Goal: Task Accomplishment & Management: Use online tool/utility

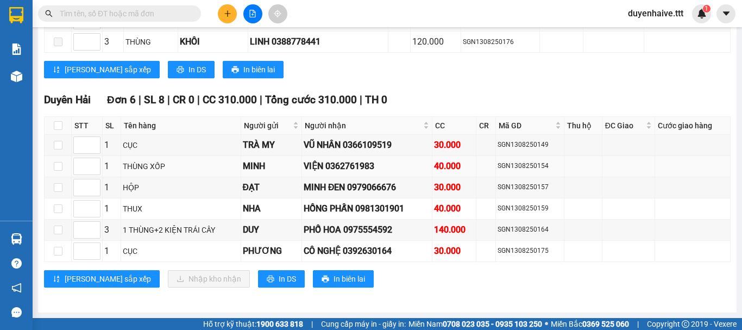
scroll to position [790, 0]
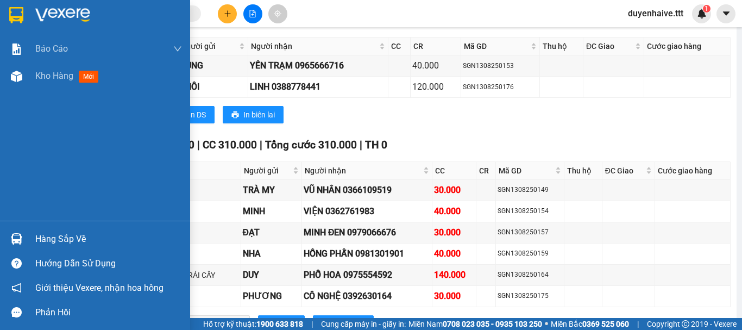
click at [49, 241] on div "Hàng sắp về" at bounding box center [108, 239] width 147 height 16
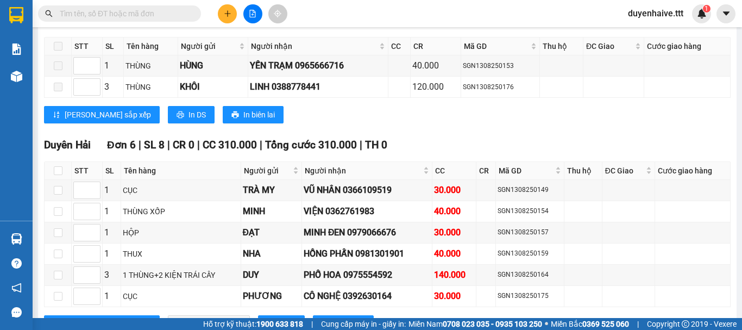
click at [467, 21] on section "Kết quả tìm kiếm ( 16 ) Bộ lọc Mã ĐH Trạng thái Món hàng Thu hộ Tổng cước Chưa …" at bounding box center [371, 165] width 742 height 330
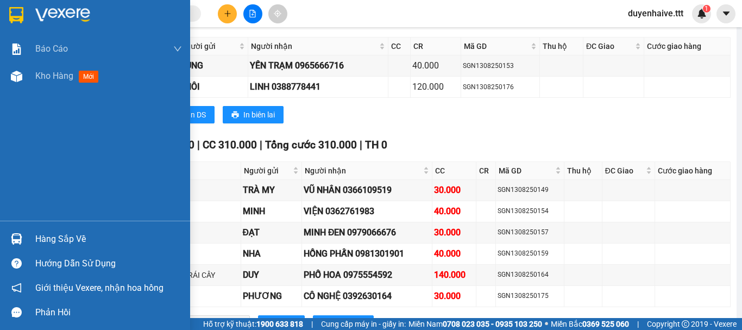
click at [92, 237] on div "Hàng sắp về" at bounding box center [108, 239] width 147 height 16
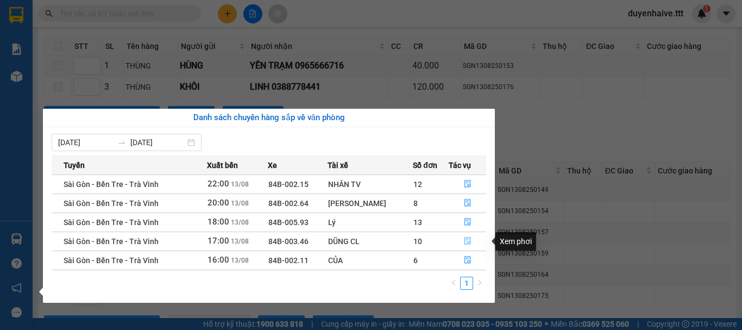
click at [464, 239] on icon "file-done" at bounding box center [467, 241] width 7 height 8
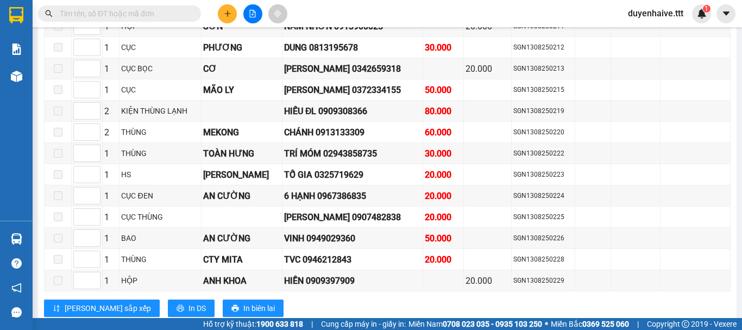
scroll to position [1413, 0]
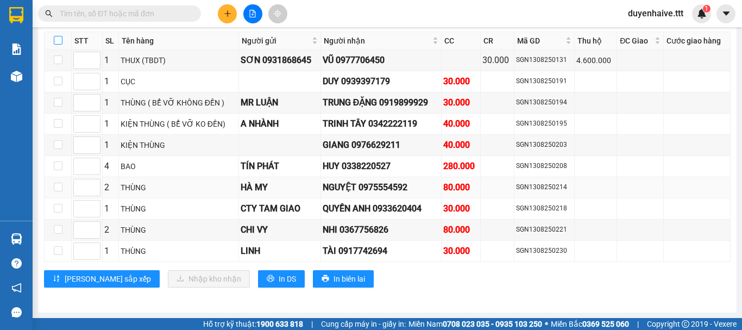
drag, startPoint x: 60, startPoint y: 39, endPoint x: 200, endPoint y: 186, distance: 203.2
click at [60, 39] on input "checkbox" at bounding box center [58, 40] width 9 height 9
checkbox input "true"
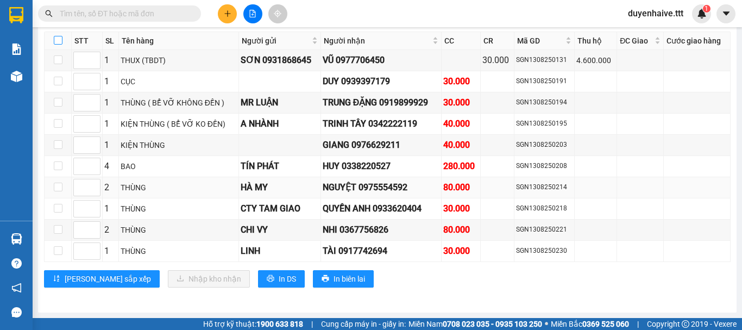
checkbox input "true"
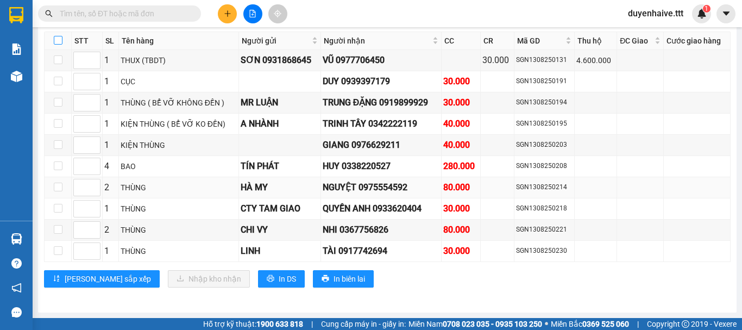
checkbox input "true"
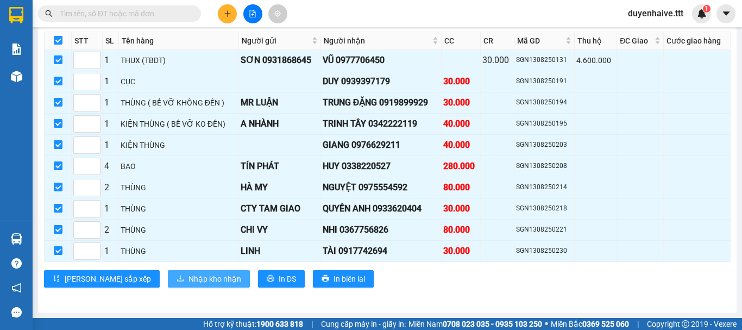
click at [188, 276] on span "Nhập kho nhận" at bounding box center [214, 279] width 53 height 12
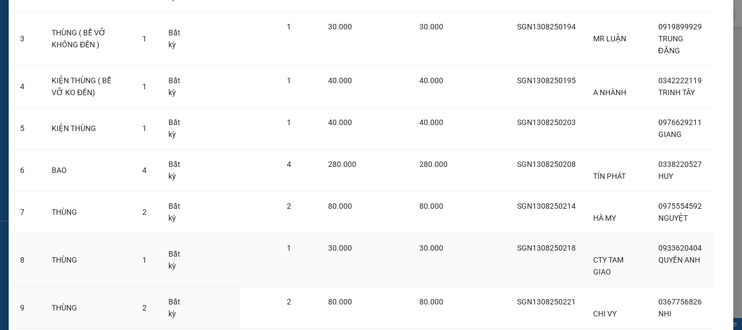
scroll to position [283, 0]
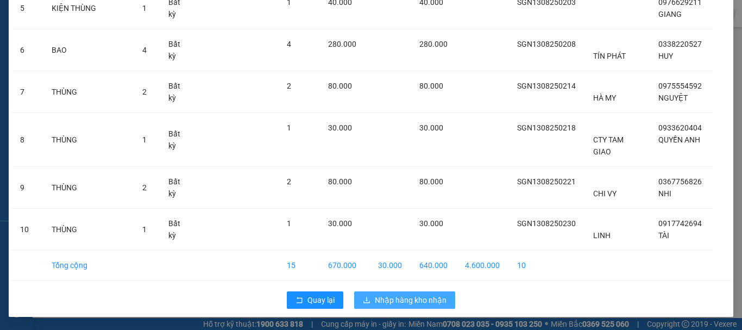
click at [394, 297] on span "Nhập hàng kho nhận" at bounding box center [411, 300] width 72 height 12
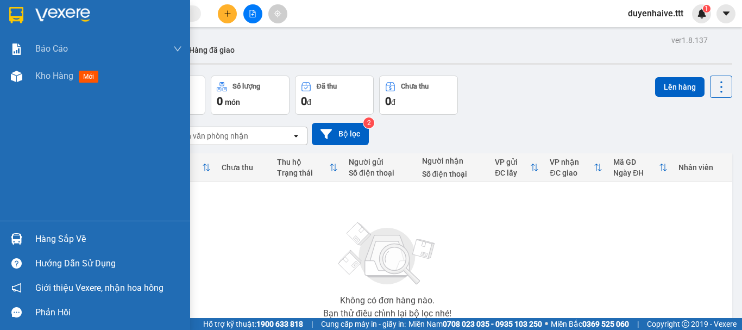
drag, startPoint x: 55, startPoint y: 240, endPoint x: 64, endPoint y: 238, distance: 9.4
click at [58, 238] on div "Hàng sắp về" at bounding box center [108, 239] width 147 height 16
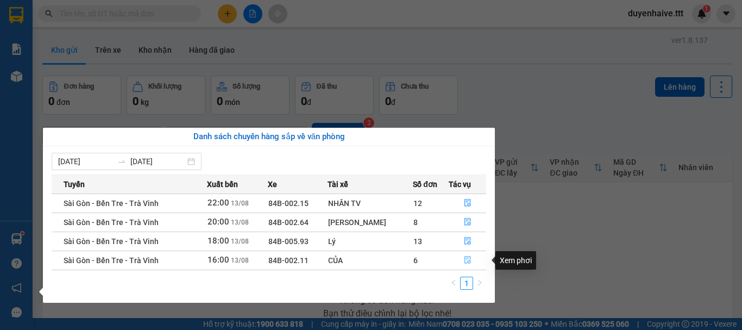
click at [467, 259] on icon "file-done" at bounding box center [468, 260] width 8 height 8
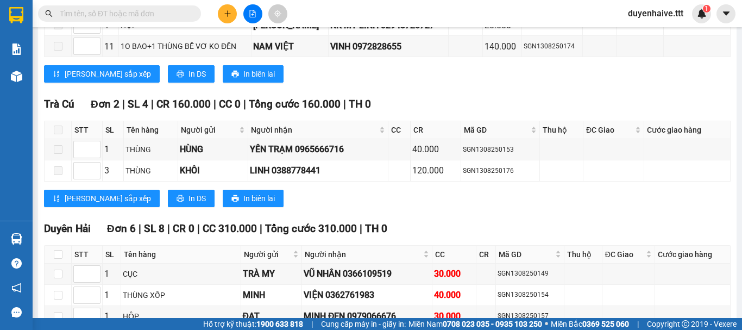
scroll to position [844, 0]
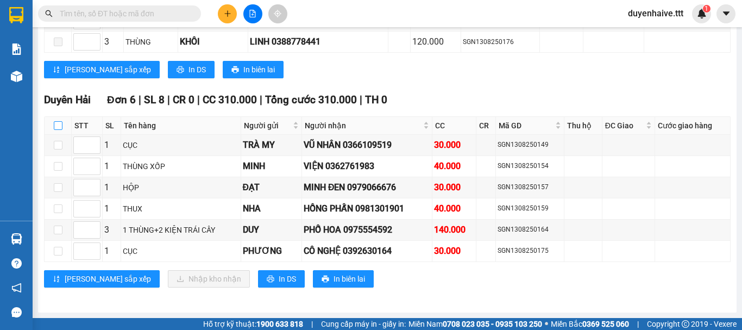
click at [58, 124] on input "checkbox" at bounding box center [58, 125] width 9 height 9
checkbox input "true"
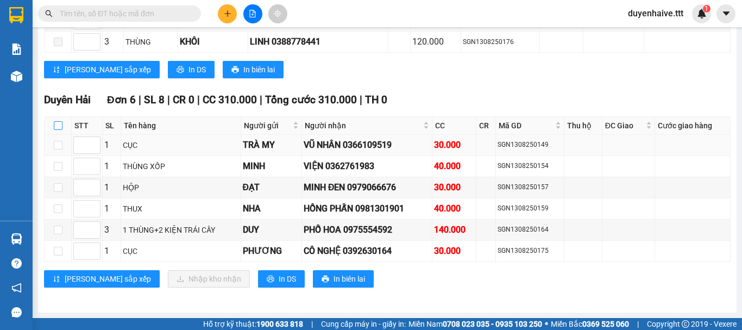
checkbox input "true"
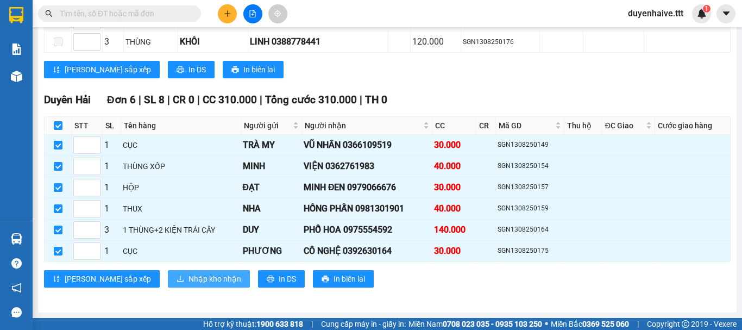
click at [188, 278] on span "Nhập kho nhận" at bounding box center [214, 279] width 53 height 12
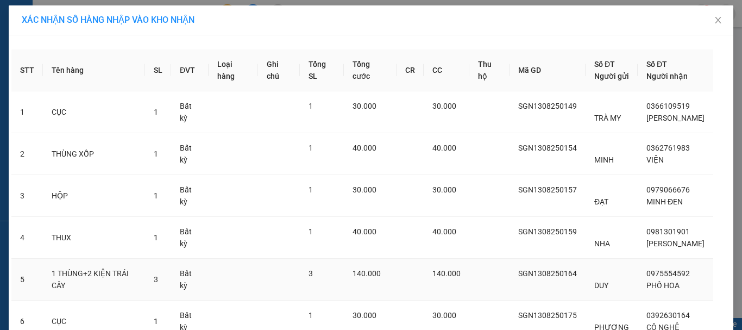
scroll to position [92, 0]
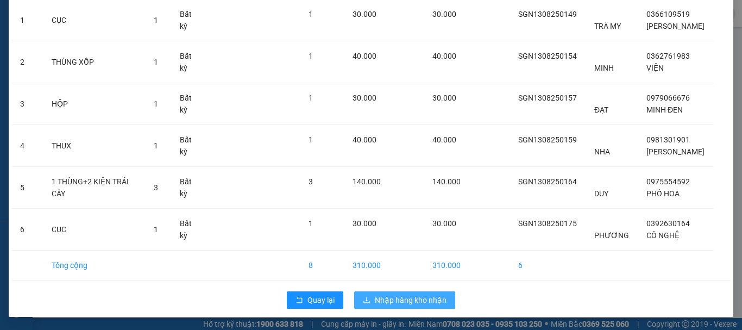
click at [396, 292] on button "Nhập hàng kho nhận" at bounding box center [404, 299] width 101 height 17
